Goal: Task Accomplishment & Management: Use online tool/utility

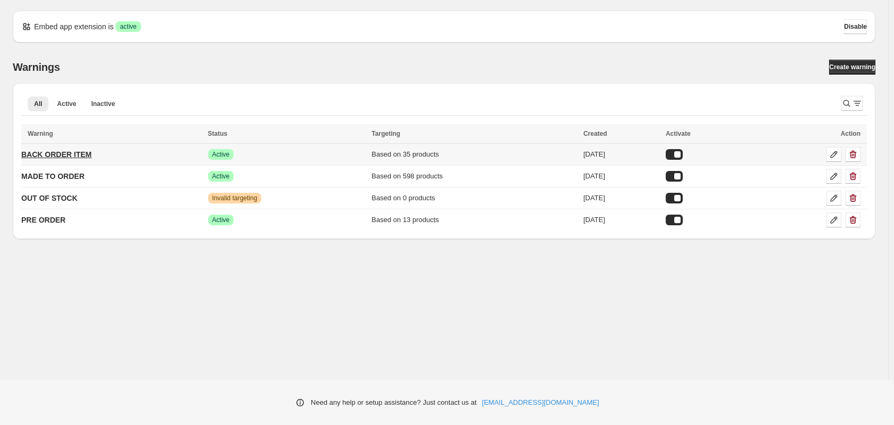
click at [68, 154] on p "BACK ORDER ITEM" at bounding box center [56, 154] width 70 height 11
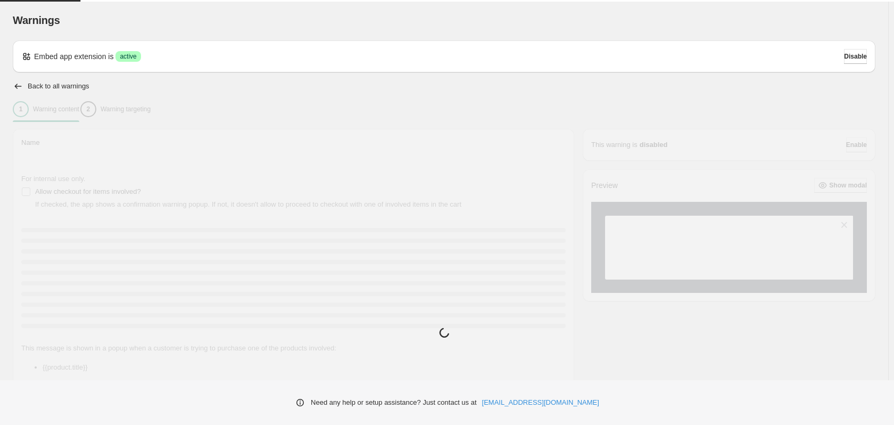
type input "**********"
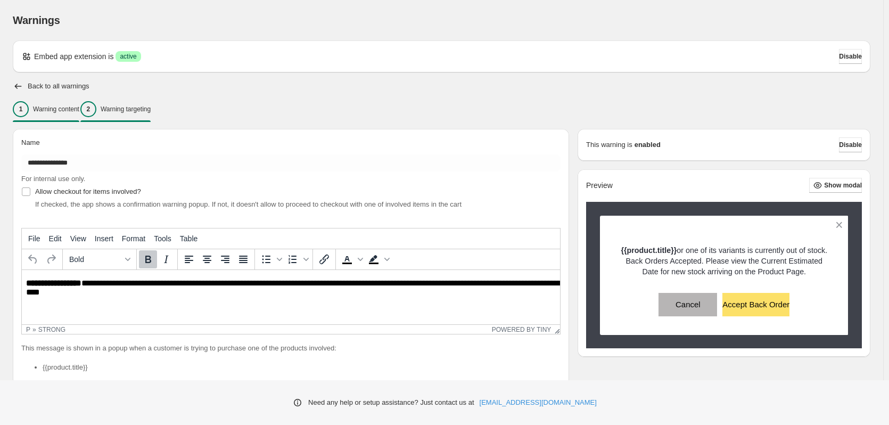
click at [151, 115] on div "2 Warning targeting" at bounding box center [115, 109] width 70 height 16
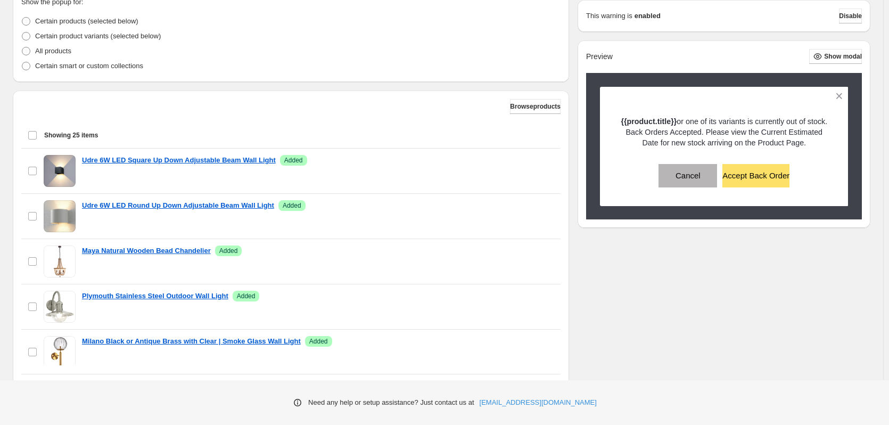
scroll to position [265, 0]
click at [510, 105] on span "Browse products" at bounding box center [535, 105] width 51 height 9
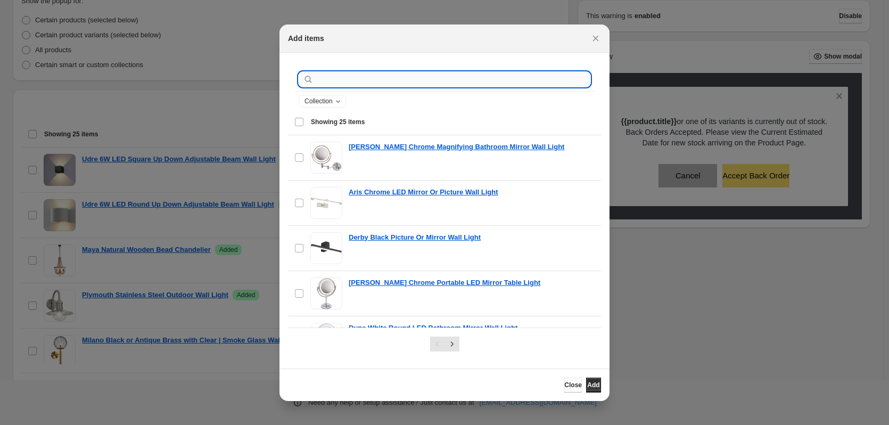
click at [368, 80] on input ":r1c:" at bounding box center [453, 79] width 275 height 15
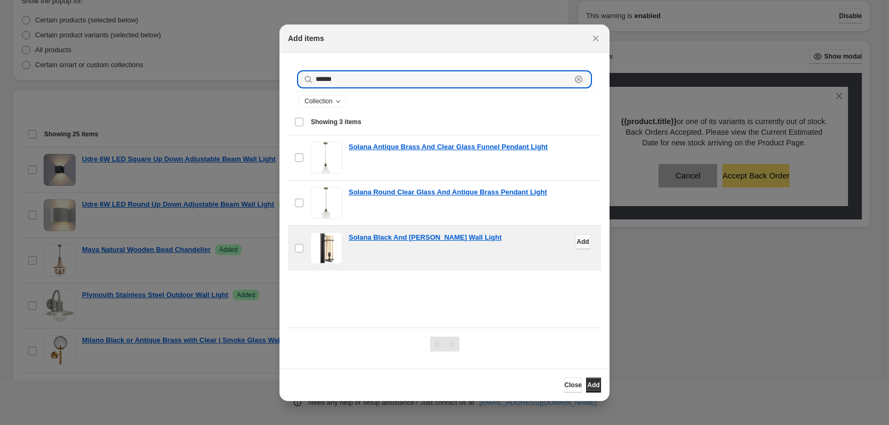
type input "******"
click at [576, 242] on span "Add" at bounding box center [582, 241] width 12 height 9
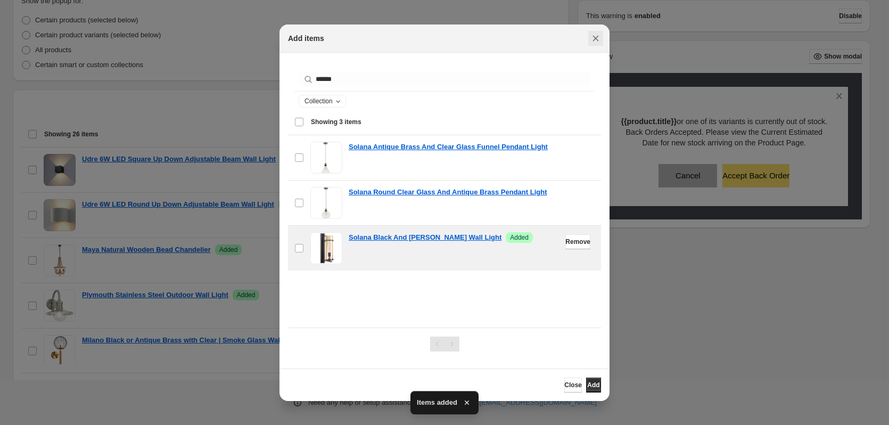
click at [596, 39] on icon "Close" at bounding box center [596, 38] width 6 height 6
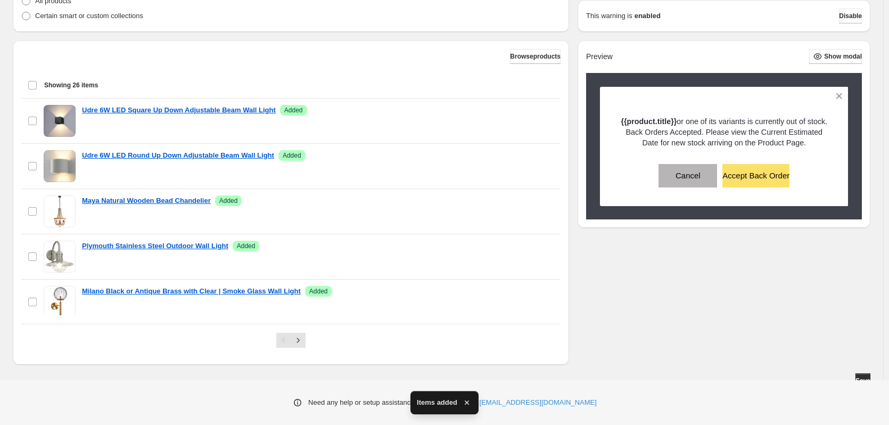
scroll to position [323, 0]
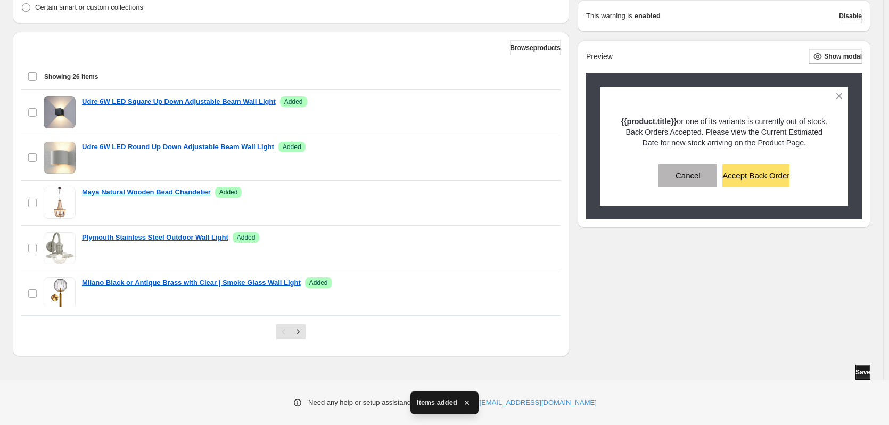
click at [862, 374] on span "Save" at bounding box center [862, 372] width 15 height 9
